Goal: Use online tool/utility: Utilize a website feature to perform a specific function

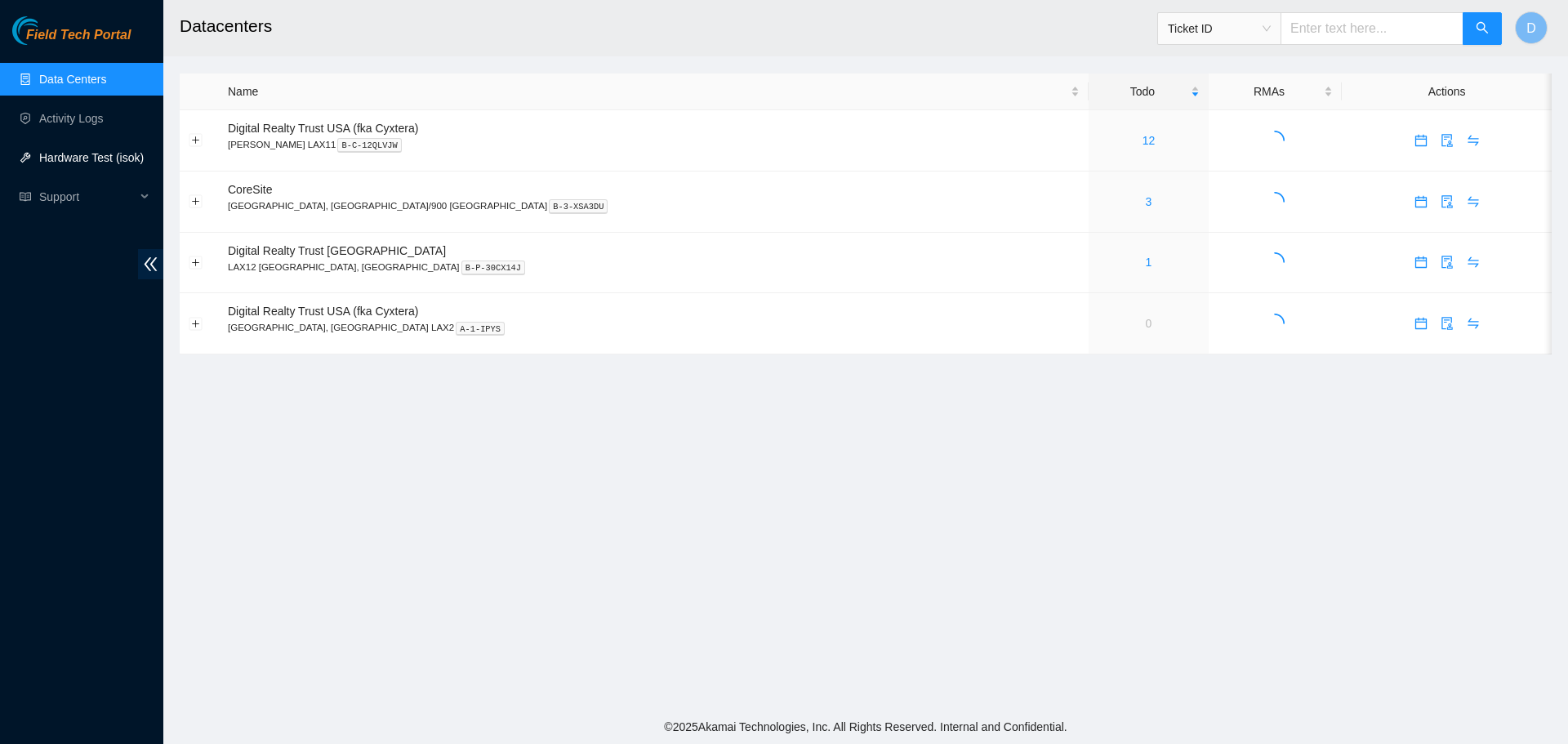
click at [108, 164] on link "Hardware Test (isok)" at bounding box center [92, 157] width 105 height 13
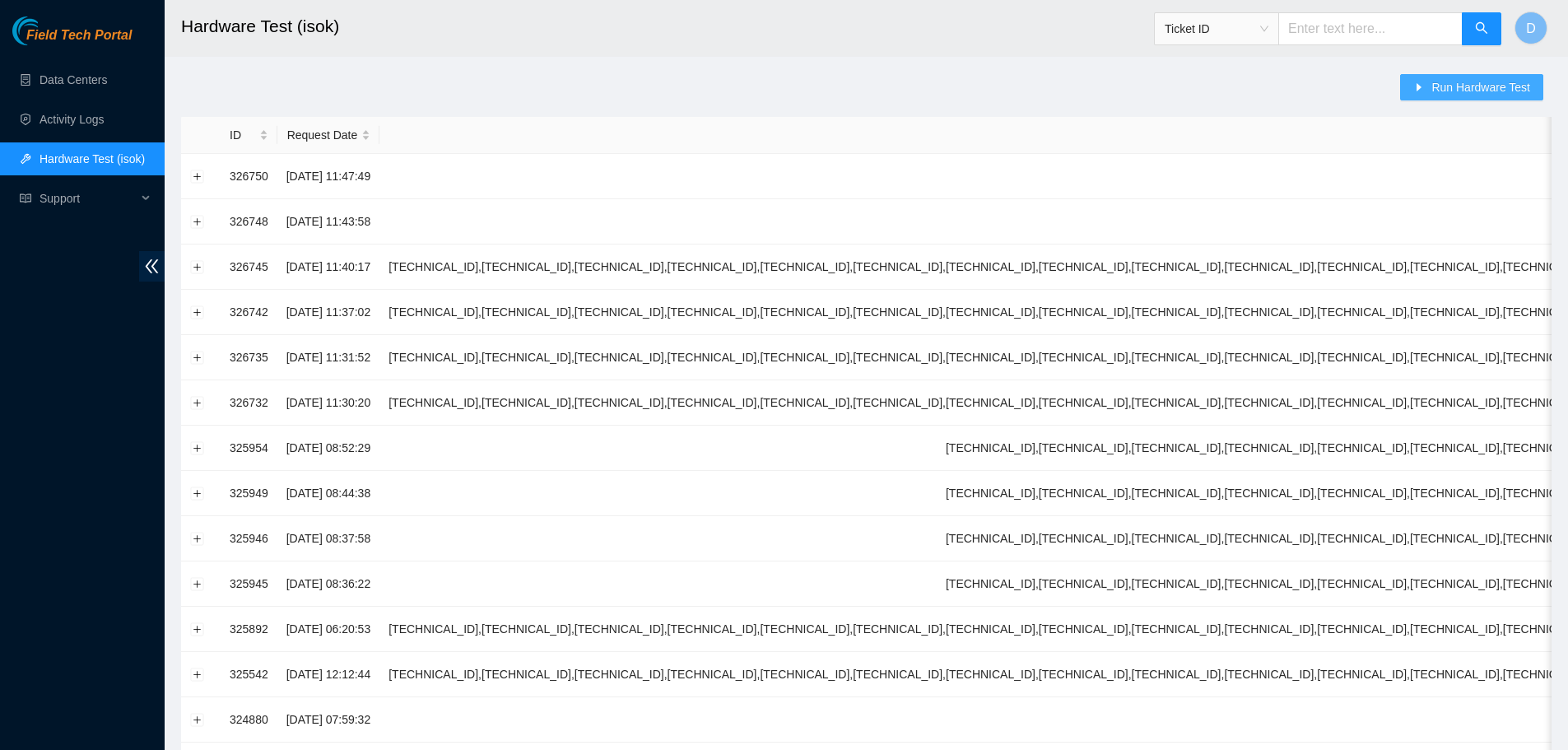
click at [1430, 87] on button "Run Hardware Test" at bounding box center [1472, 87] width 143 height 26
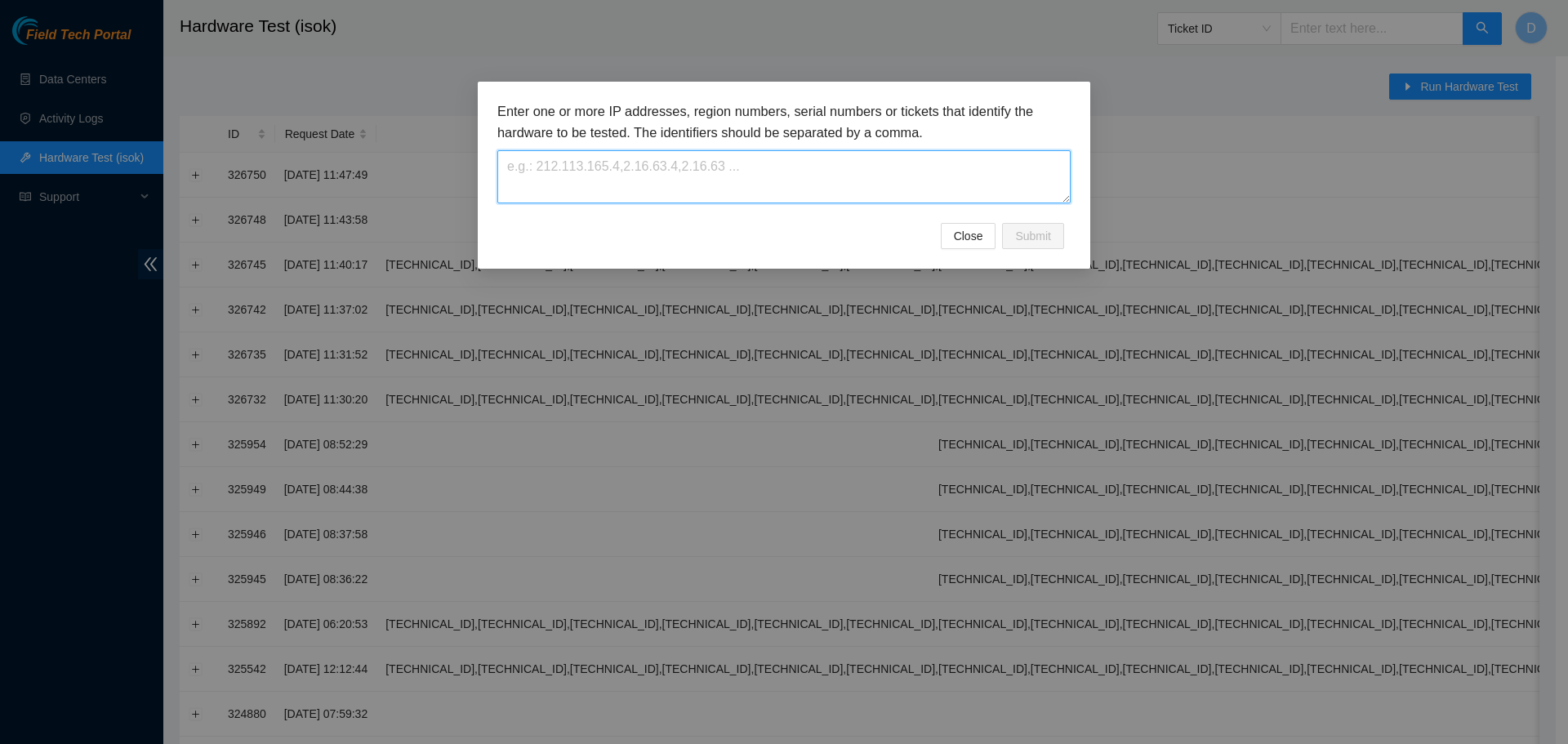
click at [917, 186] on textarea at bounding box center [783, 177] width 573 height 53
type textarea "[TECHNICAL_ID],[TECHNICAL_ID]"
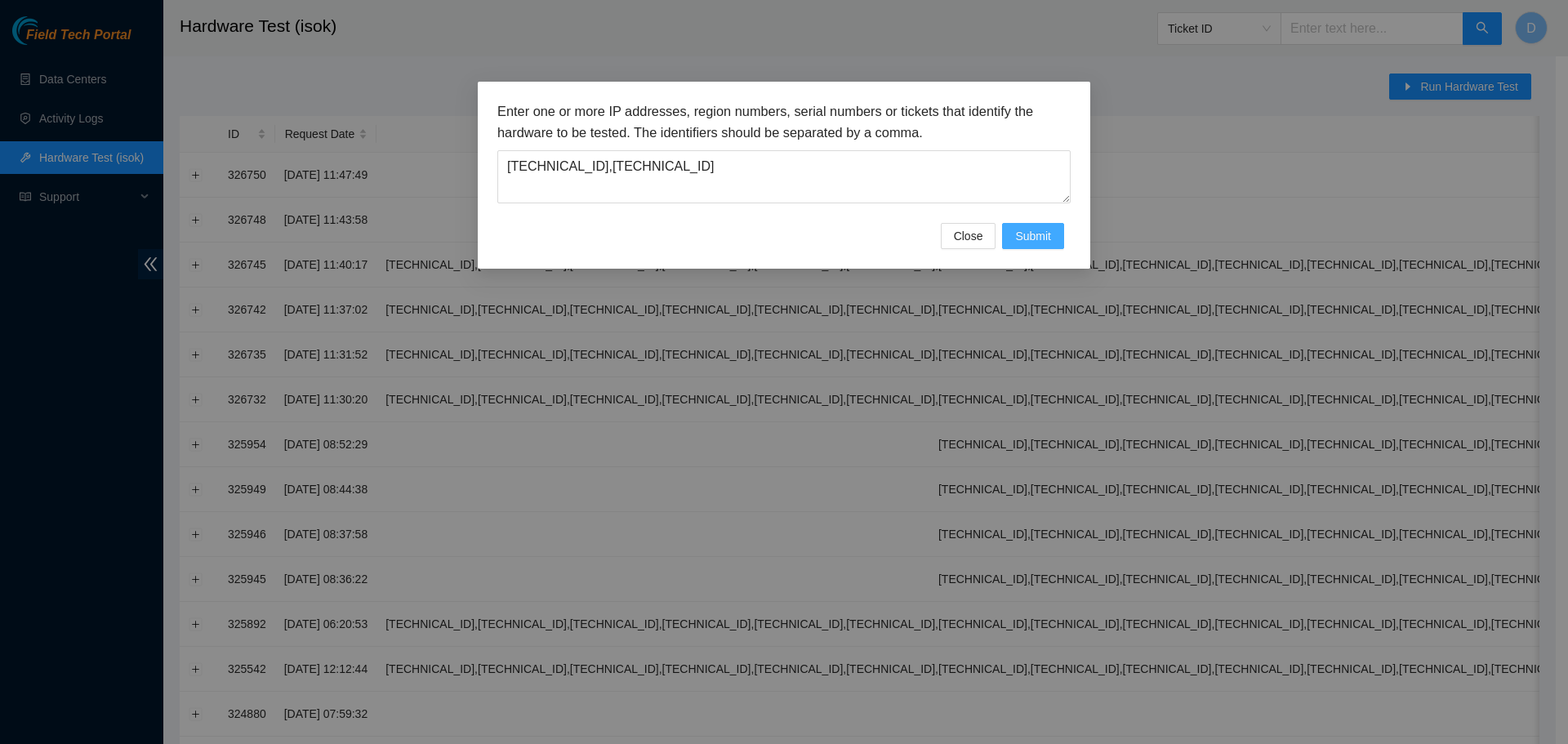
click at [1027, 242] on span "Submit" at bounding box center [1033, 236] width 36 height 18
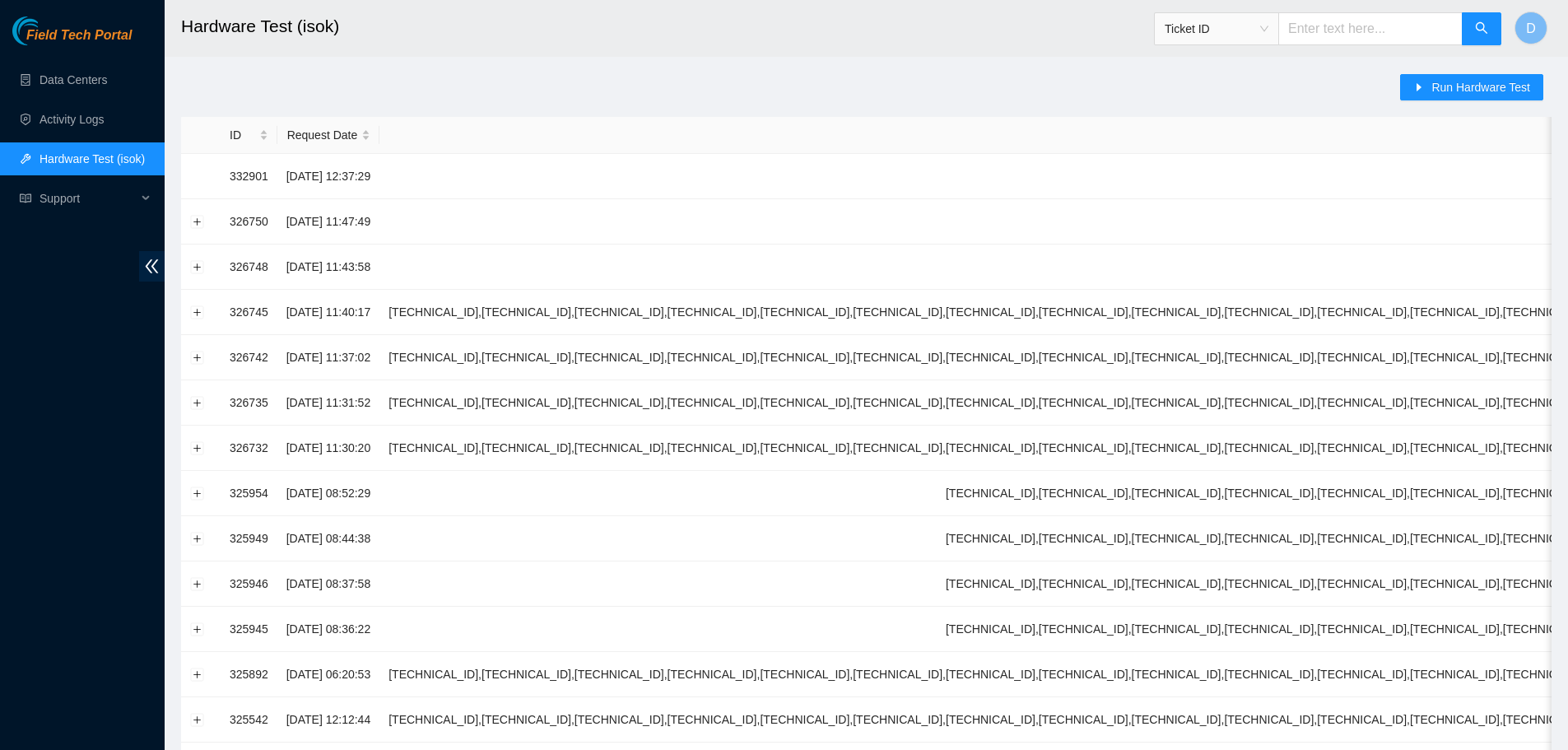
click at [660, 71] on main "Hardware Test (isok) Ticket ID D Run Hardware Test ID Request Date Identifiers …" at bounding box center [866, 564] width 1404 height 1129
click at [197, 187] on td at bounding box center [200, 176] width 39 height 45
click at [200, 174] on button "Expand row" at bounding box center [198, 176] width 13 height 13
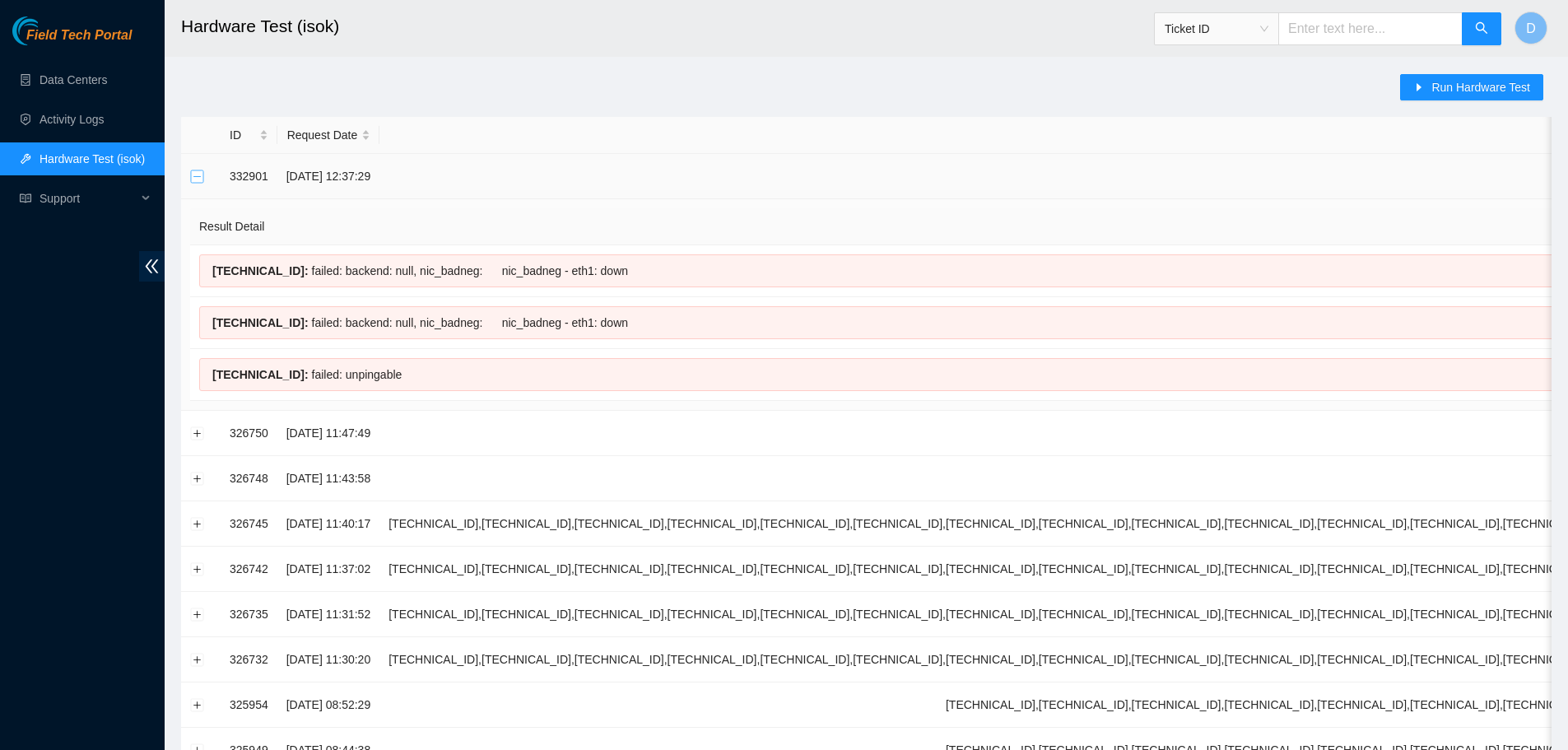
click at [199, 174] on button "Collapse row" at bounding box center [198, 176] width 13 height 13
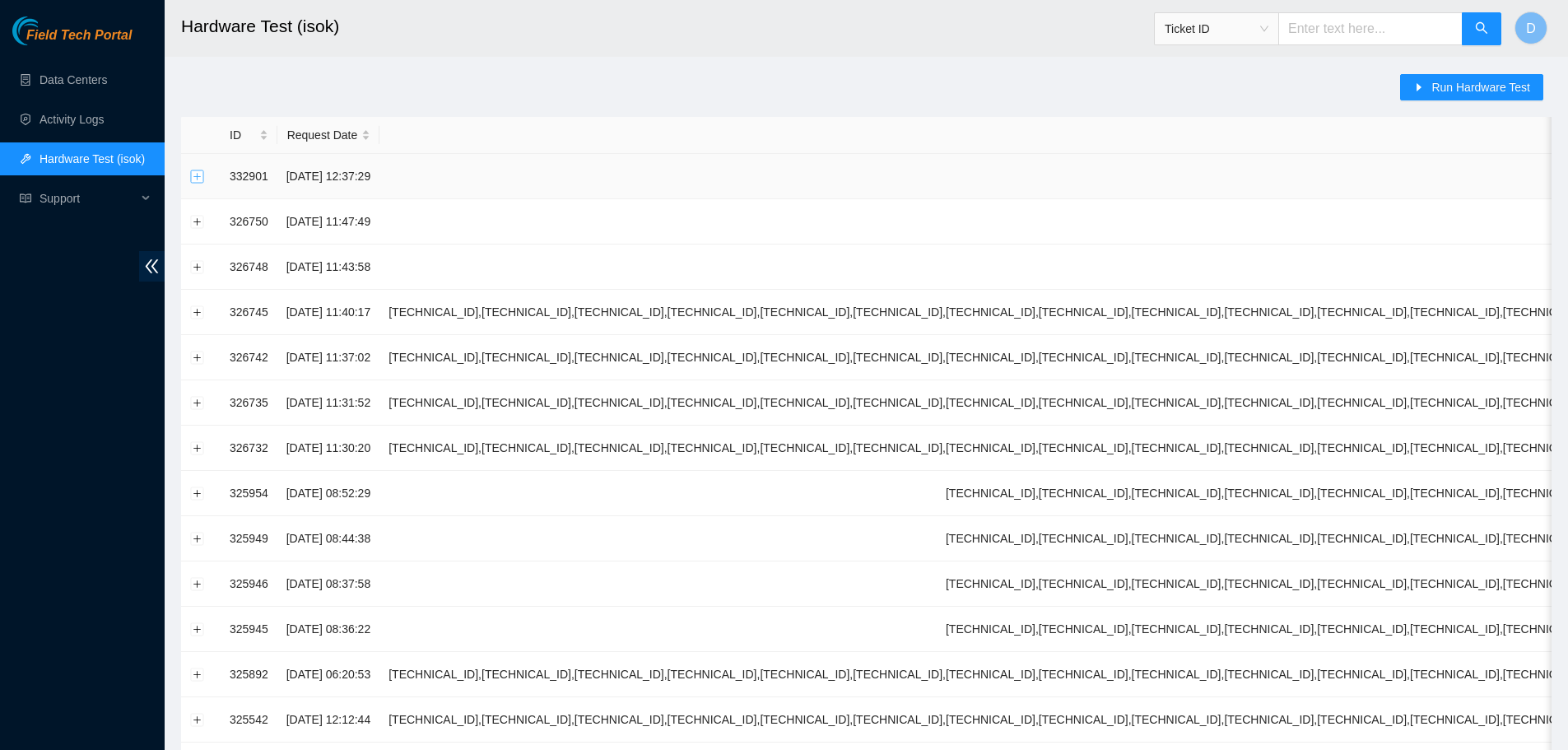
click at [197, 174] on button "Expand row" at bounding box center [198, 176] width 13 height 13
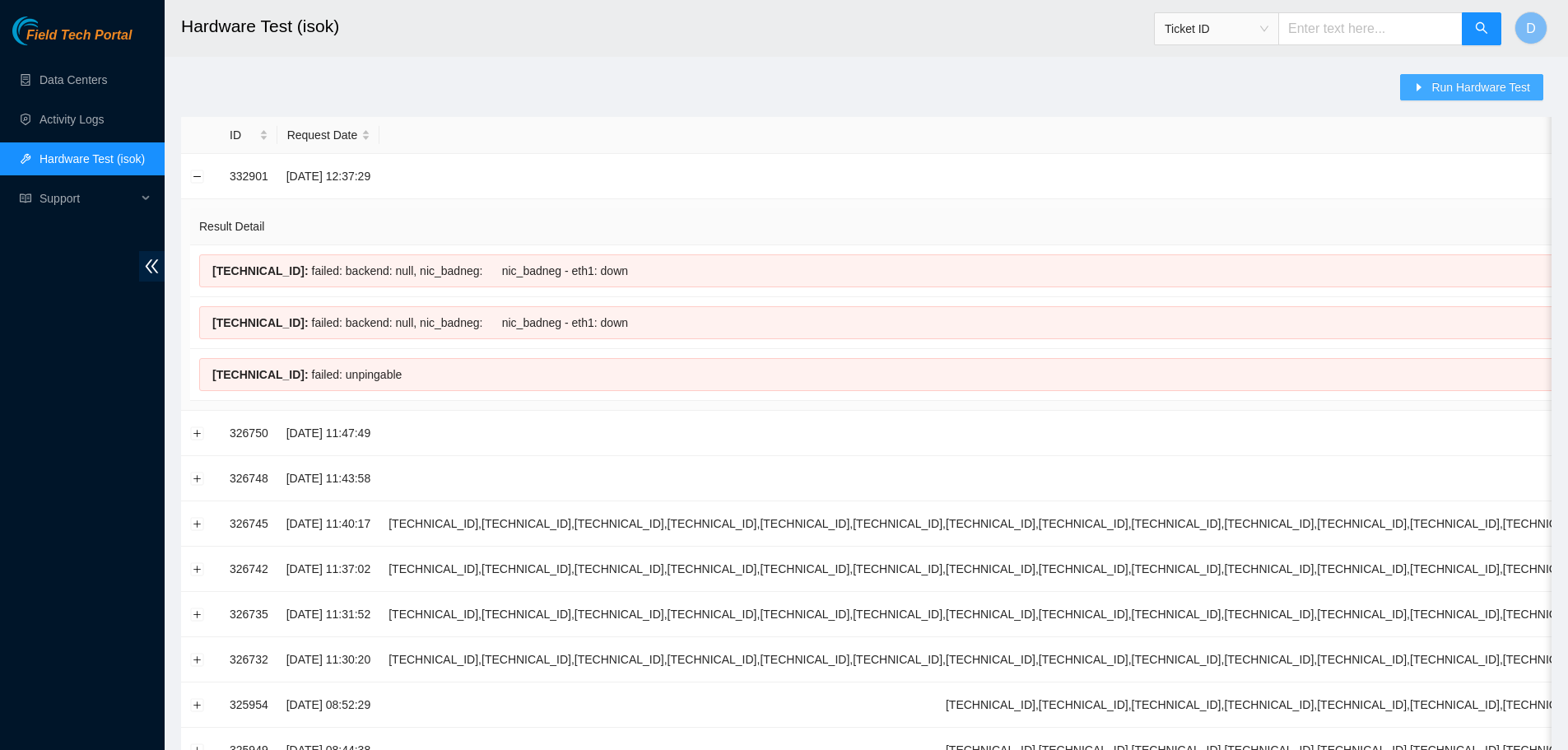
click at [1455, 99] on button "Run Hardware Test" at bounding box center [1472, 87] width 143 height 26
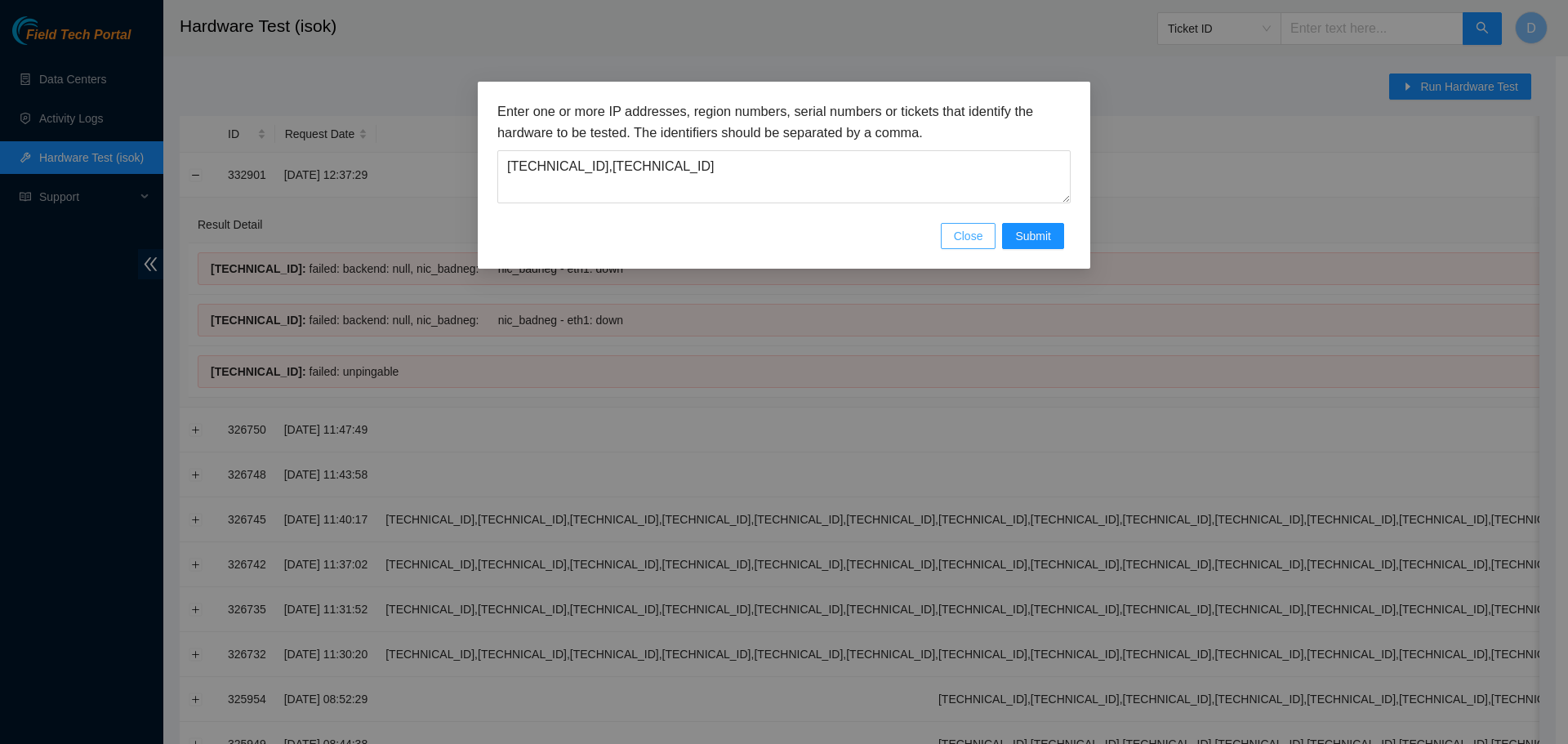
click at [975, 239] on span "Close" at bounding box center [968, 236] width 30 height 18
